Goal: Task Accomplishment & Management: Complete application form

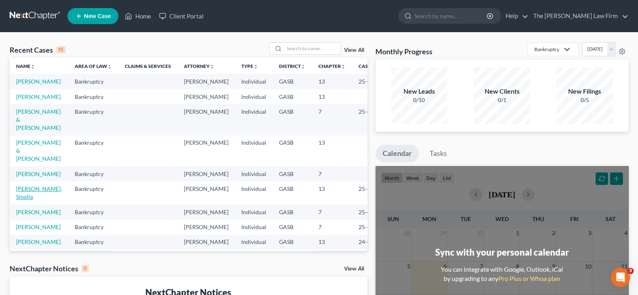
click at [22, 200] on link "[PERSON_NAME], Sinolla" at bounding box center [39, 192] width 46 height 15
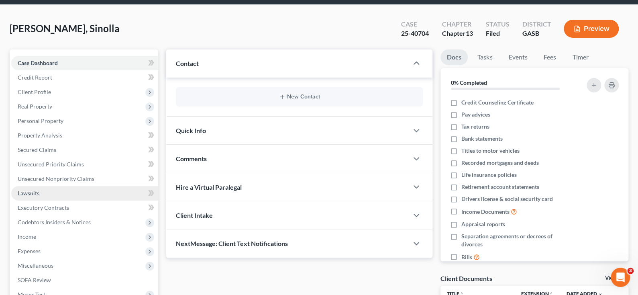
scroll to position [146, 0]
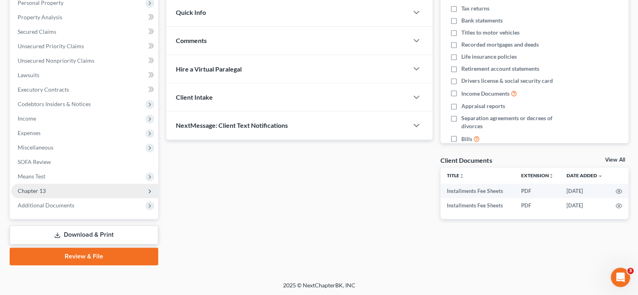
click at [41, 188] on span "Chapter 13" at bounding box center [32, 190] width 28 height 7
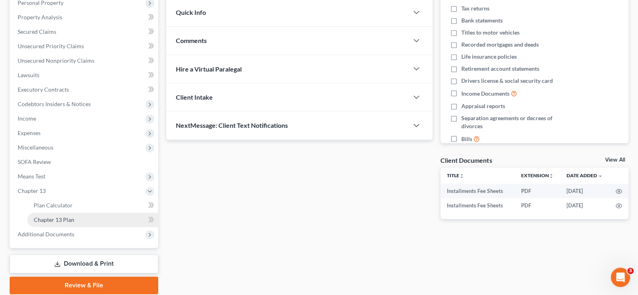
click at [62, 219] on span "Chapter 13 Plan" at bounding box center [54, 219] width 41 height 7
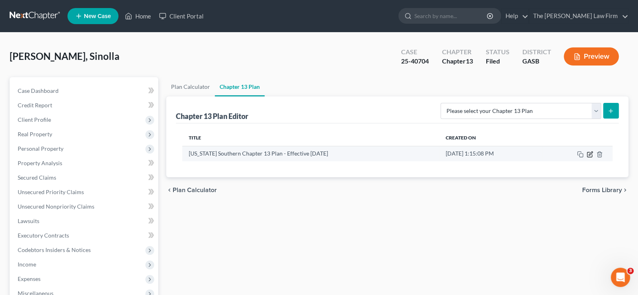
click at [589, 153] on icon "button" at bounding box center [591, 153] width 4 height 4
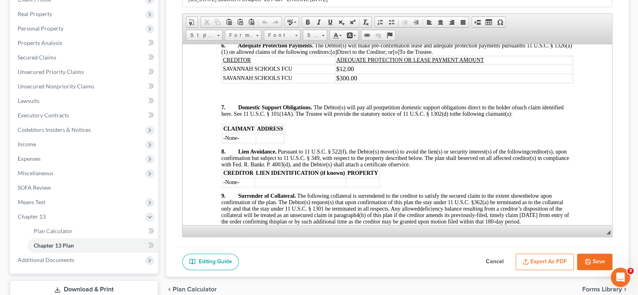
scroll to position [923, 0]
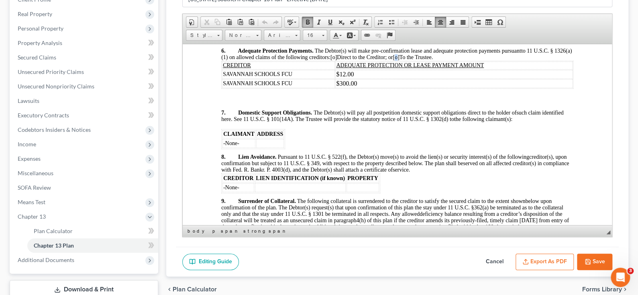
click at [399, 60] on span "[o]" at bounding box center [396, 57] width 6 height 6
click at [337, 60] on span "[o]" at bounding box center [334, 57] width 6 height 6
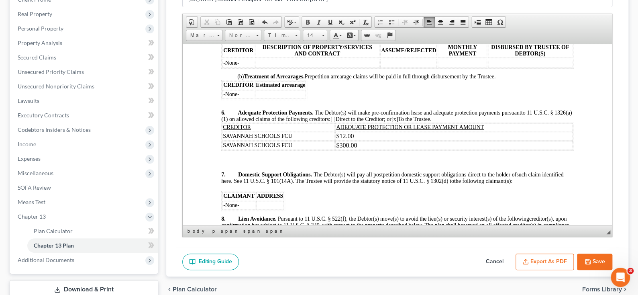
scroll to position [843, 0]
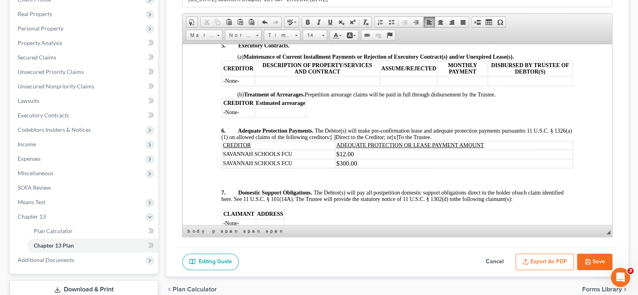
drag, startPoint x: 459, startPoint y: 60, endPoint x: 474, endPoint y: 61, distance: 14.5
click at [474, 37] on u "$10,597.00" at bounding box center [464, 34] width 25 height 6
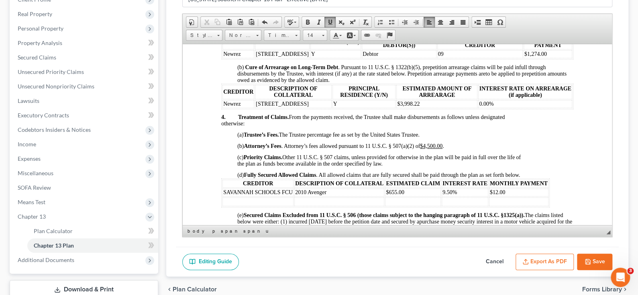
scroll to position [522, 0]
drag, startPoint x: 422, startPoint y: 128, endPoint x: 417, endPoint y: 128, distance: 4.8
click at [417, 108] on td "$3,998.22" at bounding box center [436, 104] width 81 height 8
click at [597, 256] on button "Save" at bounding box center [594, 261] width 35 height 17
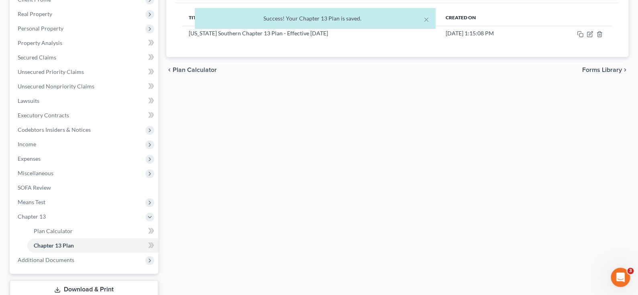
click at [29, 10] on div "× Success! Your Chapter 13 Plan is saved." at bounding box center [315, 20] width 638 height 25
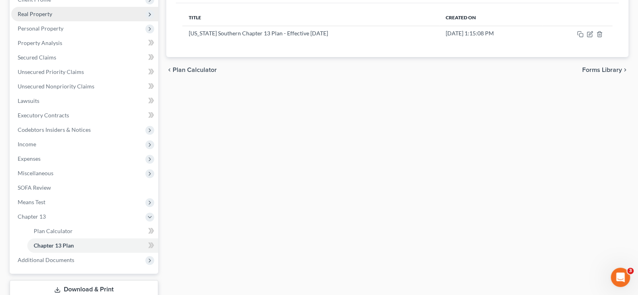
click at [33, 14] on span "Real Property" at bounding box center [35, 13] width 35 height 7
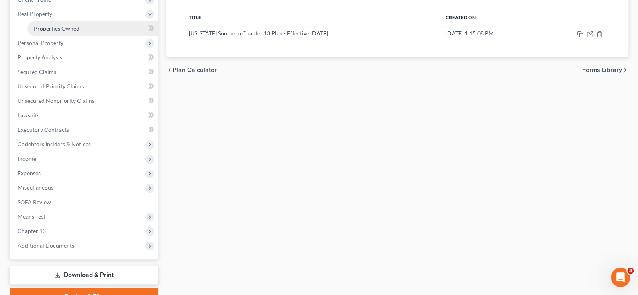
click at [59, 29] on span "Properties Owned" at bounding box center [57, 28] width 46 height 7
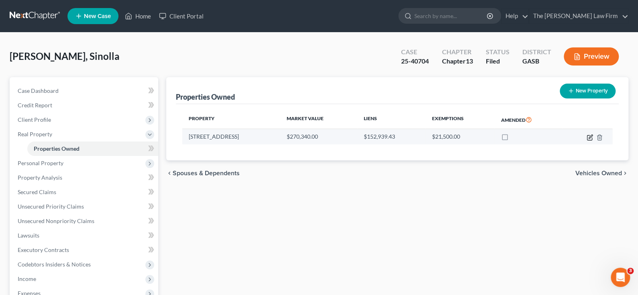
click at [589, 138] on icon "button" at bounding box center [591, 137] width 4 height 4
select select "10"
select select "0"
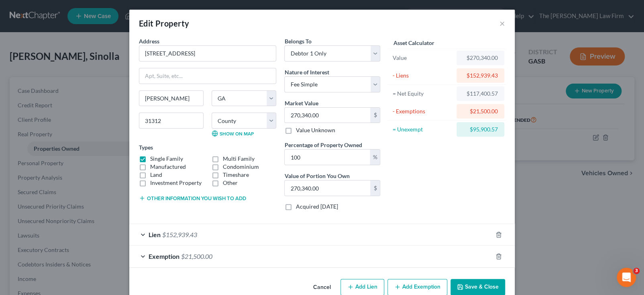
click at [139, 234] on div "Lien $152,939.43" at bounding box center [310, 234] width 363 height 21
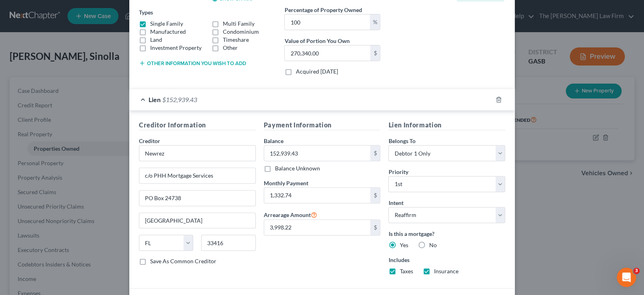
scroll to position [160, 0]
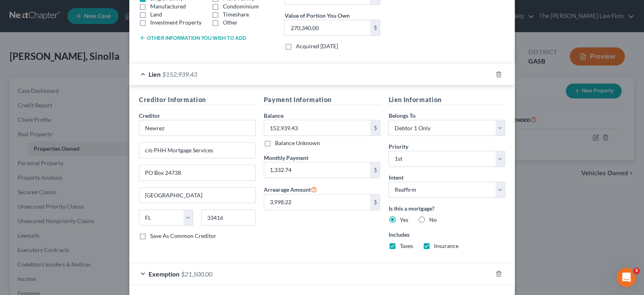
click at [323, 241] on div "Payment Information Balance 152,939.43 $ Balance Unknown Balance Undetermined 1…" at bounding box center [322, 175] width 125 height 161
